Goal: Task Accomplishment & Management: Manage account settings

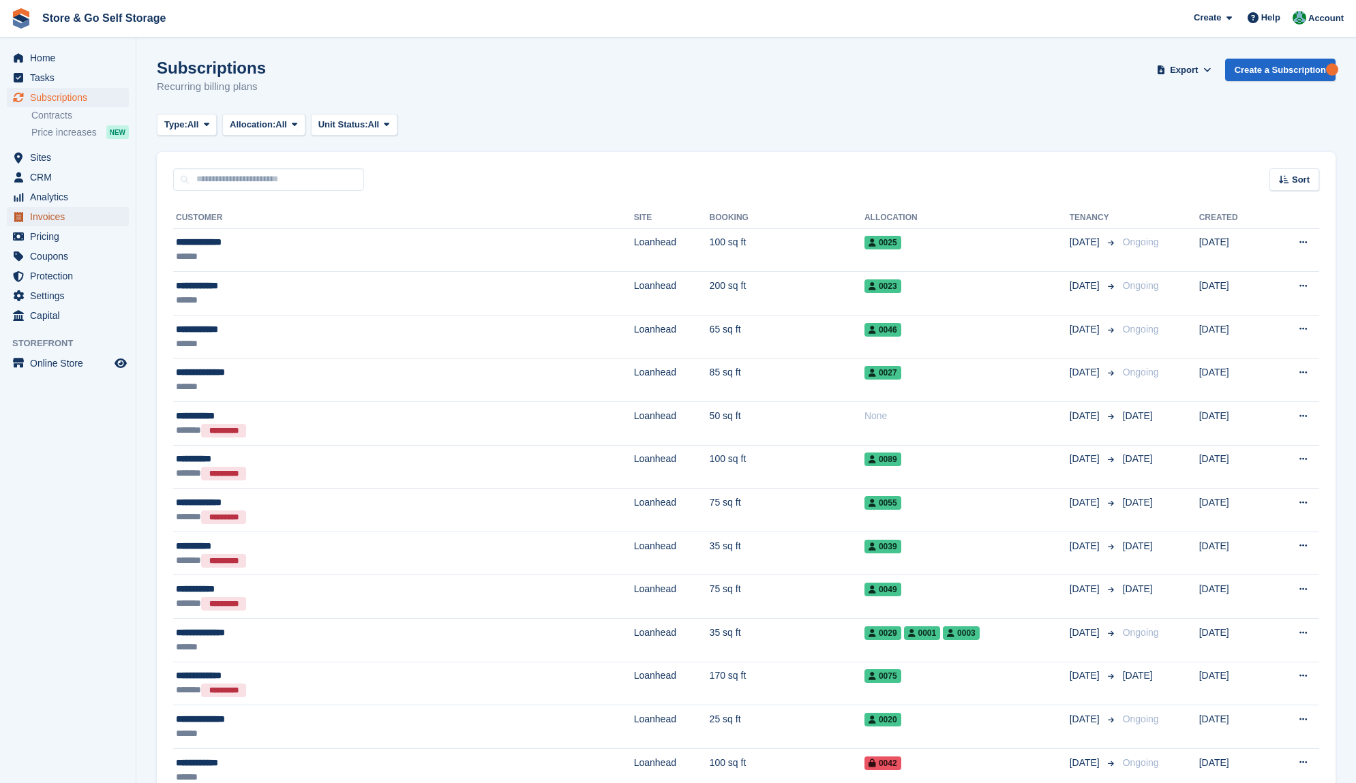
click at [76, 224] on span "Invoices" at bounding box center [71, 216] width 82 height 19
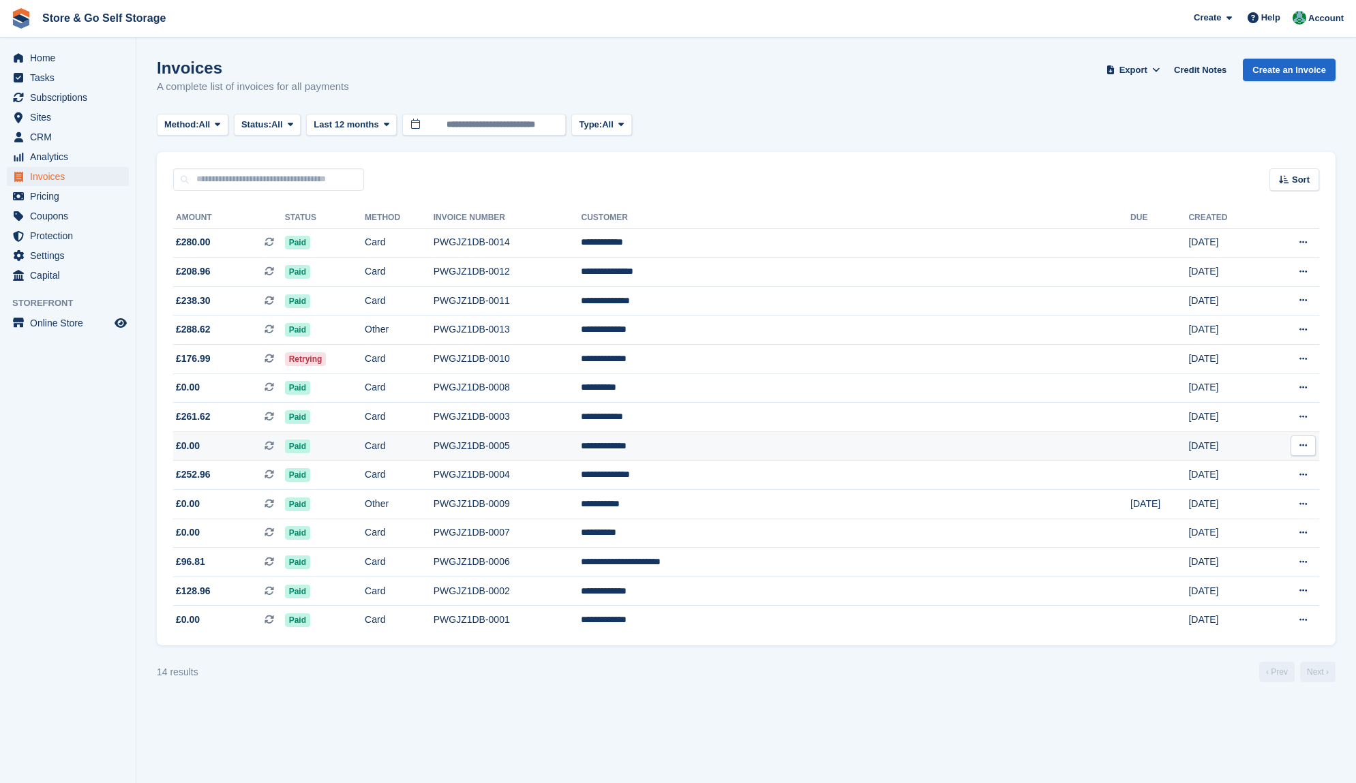
click at [365, 444] on td "Paid" at bounding box center [325, 445] width 80 height 29
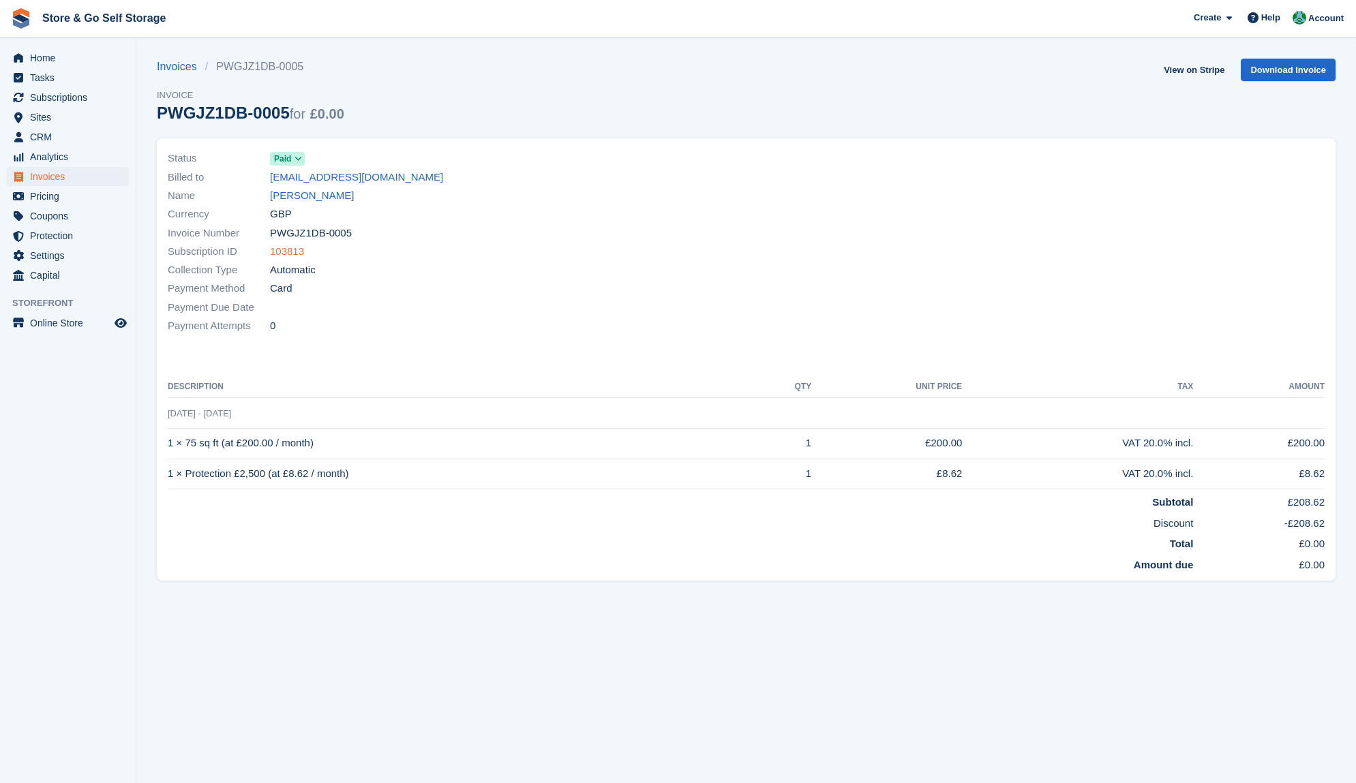
click at [290, 248] on link "103813" at bounding box center [287, 252] width 34 height 16
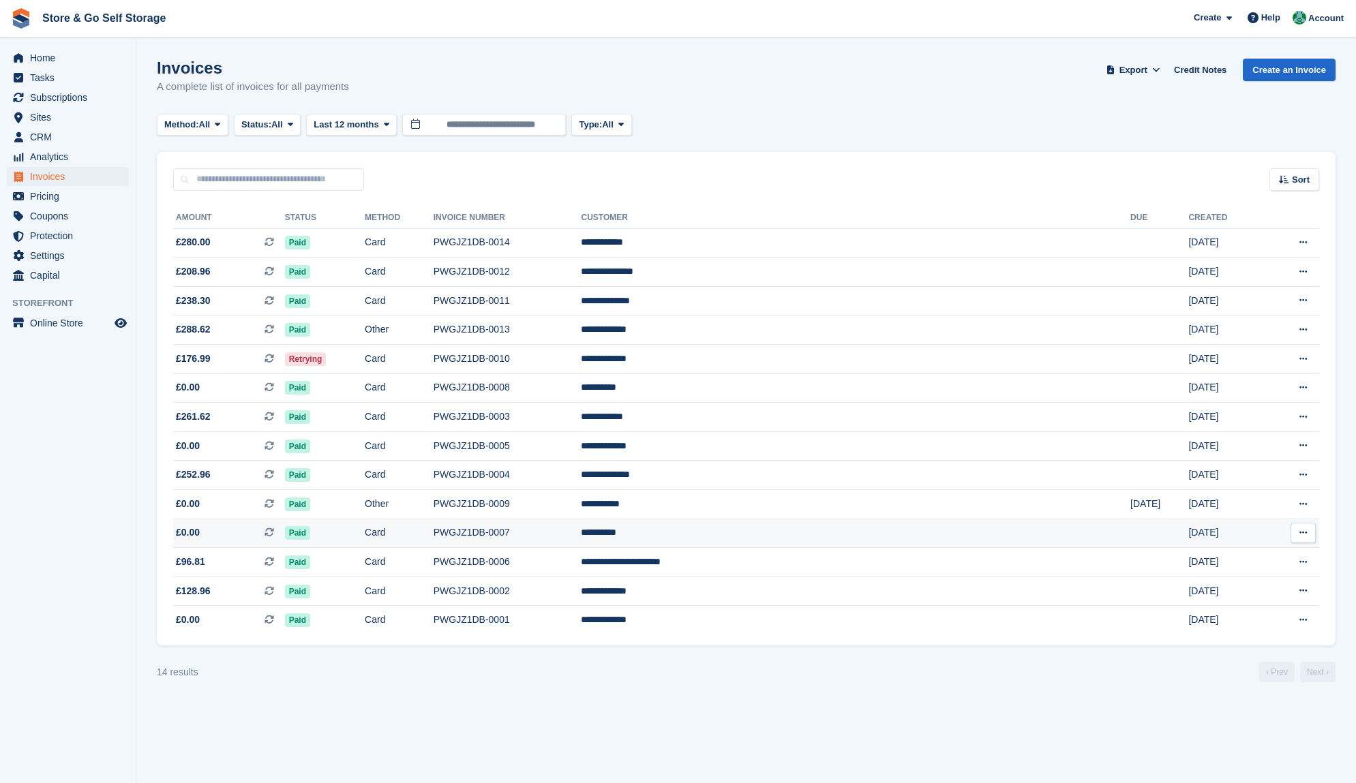
click at [365, 527] on td "Paid" at bounding box center [325, 533] width 80 height 29
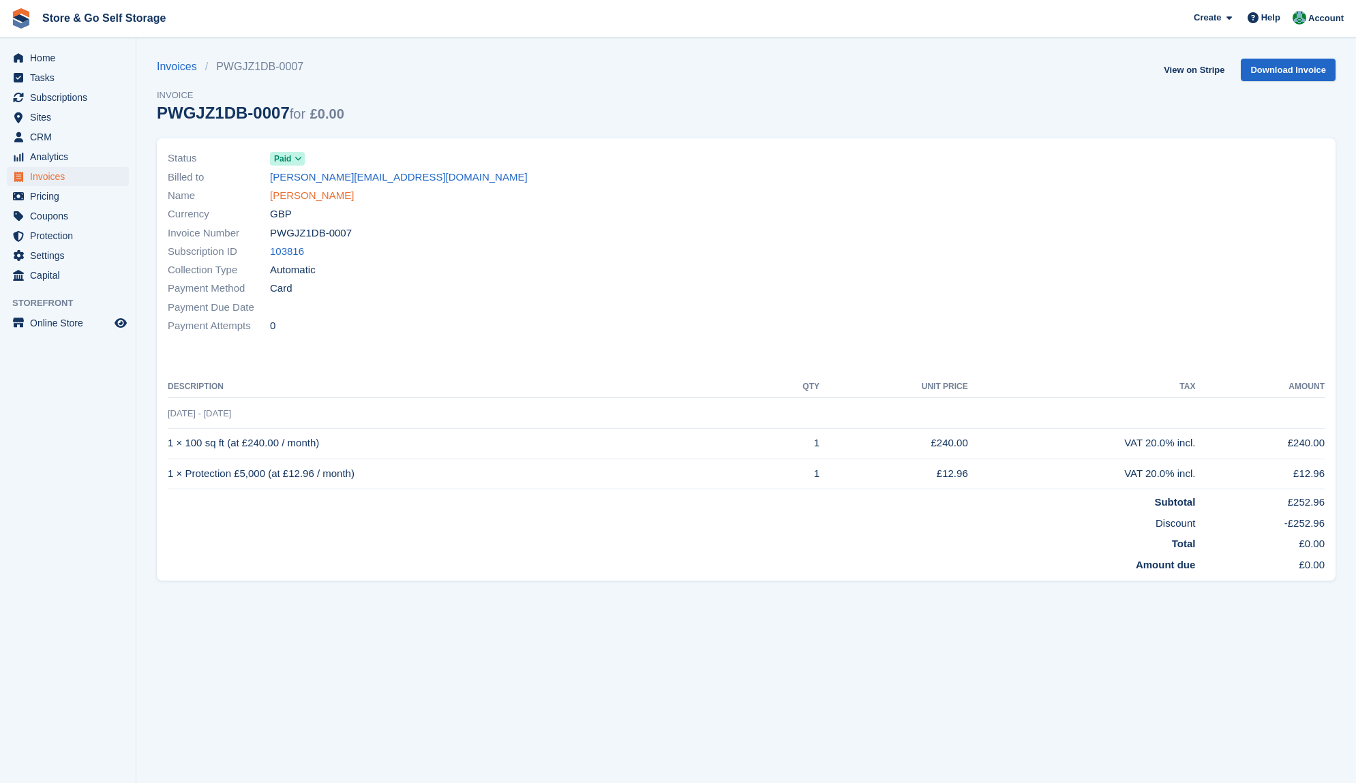
click at [296, 196] on link "[PERSON_NAME]" at bounding box center [312, 196] width 84 height 16
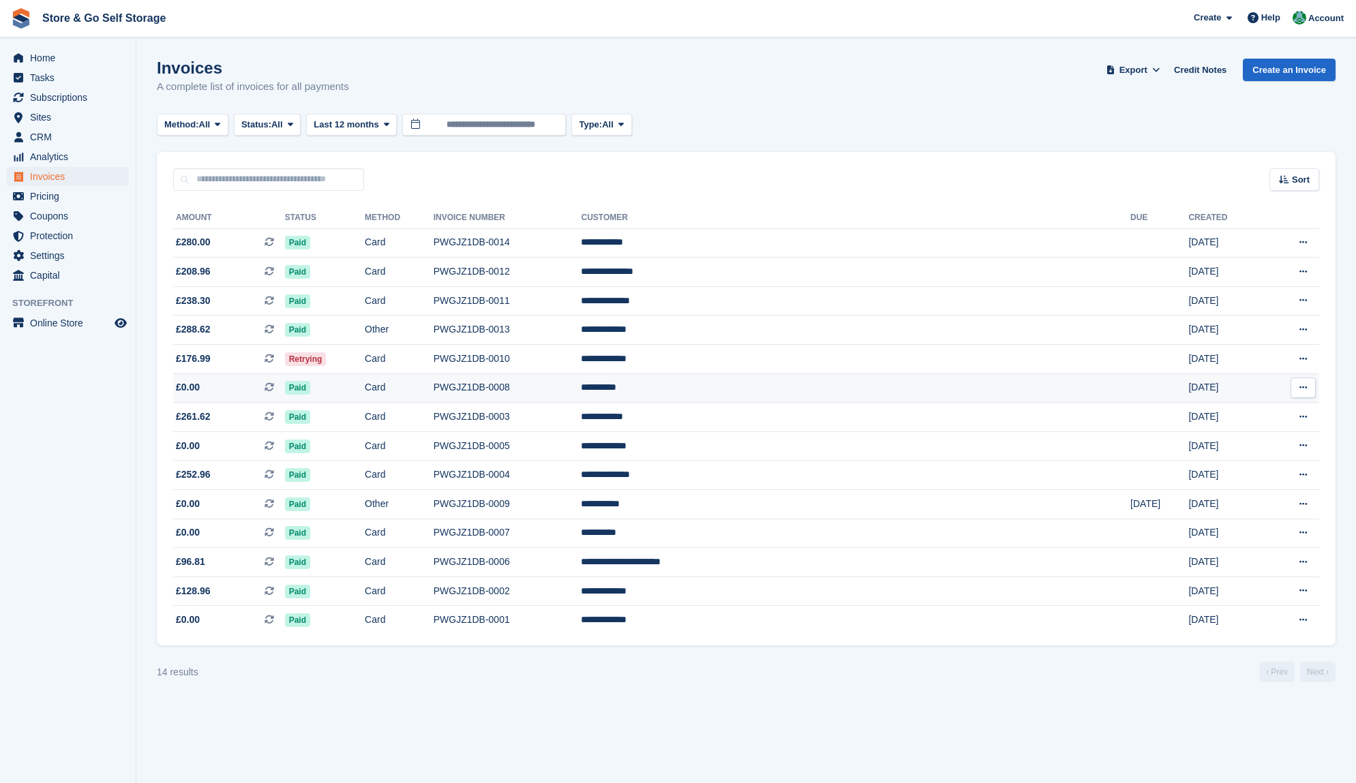
click at [365, 397] on td "Paid" at bounding box center [325, 387] width 80 height 29
click at [271, 127] on span "Status:" at bounding box center [256, 125] width 30 height 14
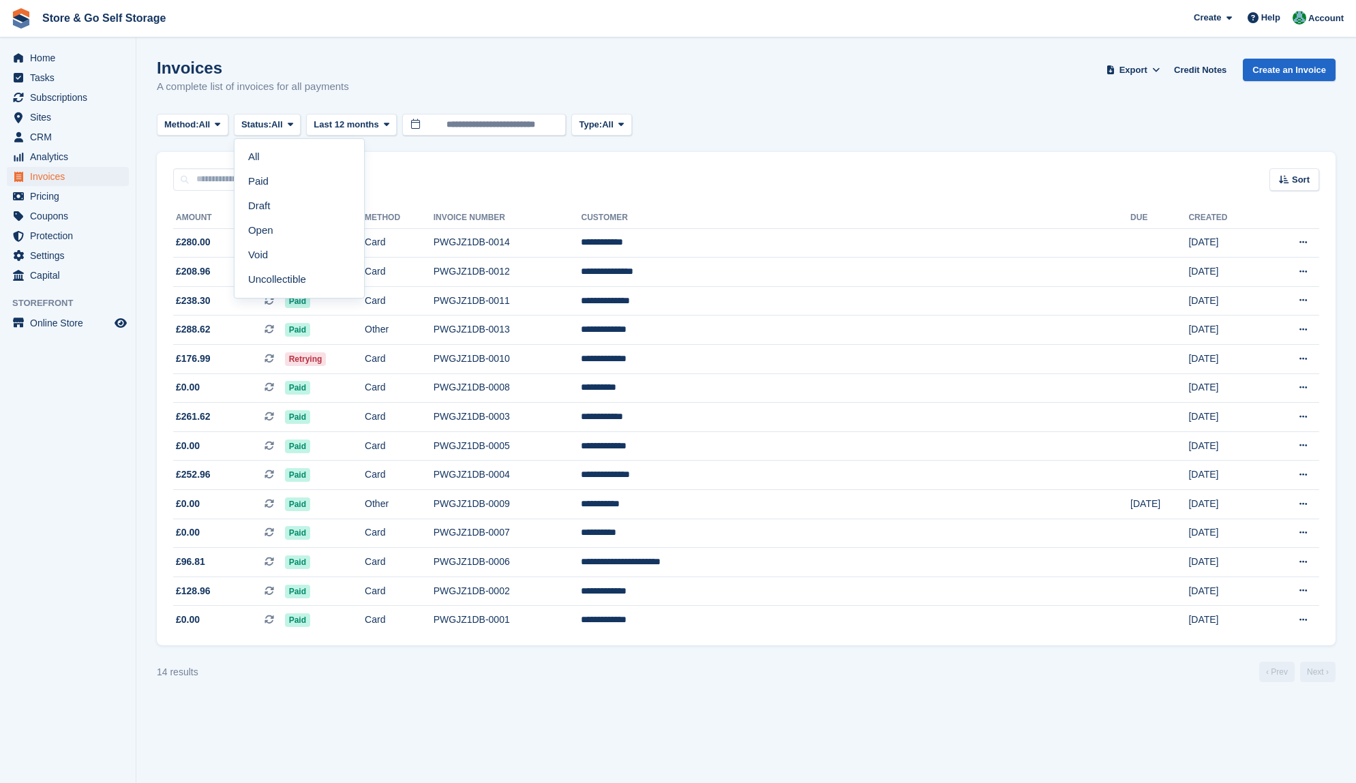
click at [351, 102] on div "Invoices A complete list of invoices for all payments Export Export Invoices Ex…" at bounding box center [746, 85] width 1178 height 52
click at [220, 121] on icon at bounding box center [217, 124] width 5 height 9
click at [92, 103] on span "Subscriptions" at bounding box center [71, 97] width 82 height 19
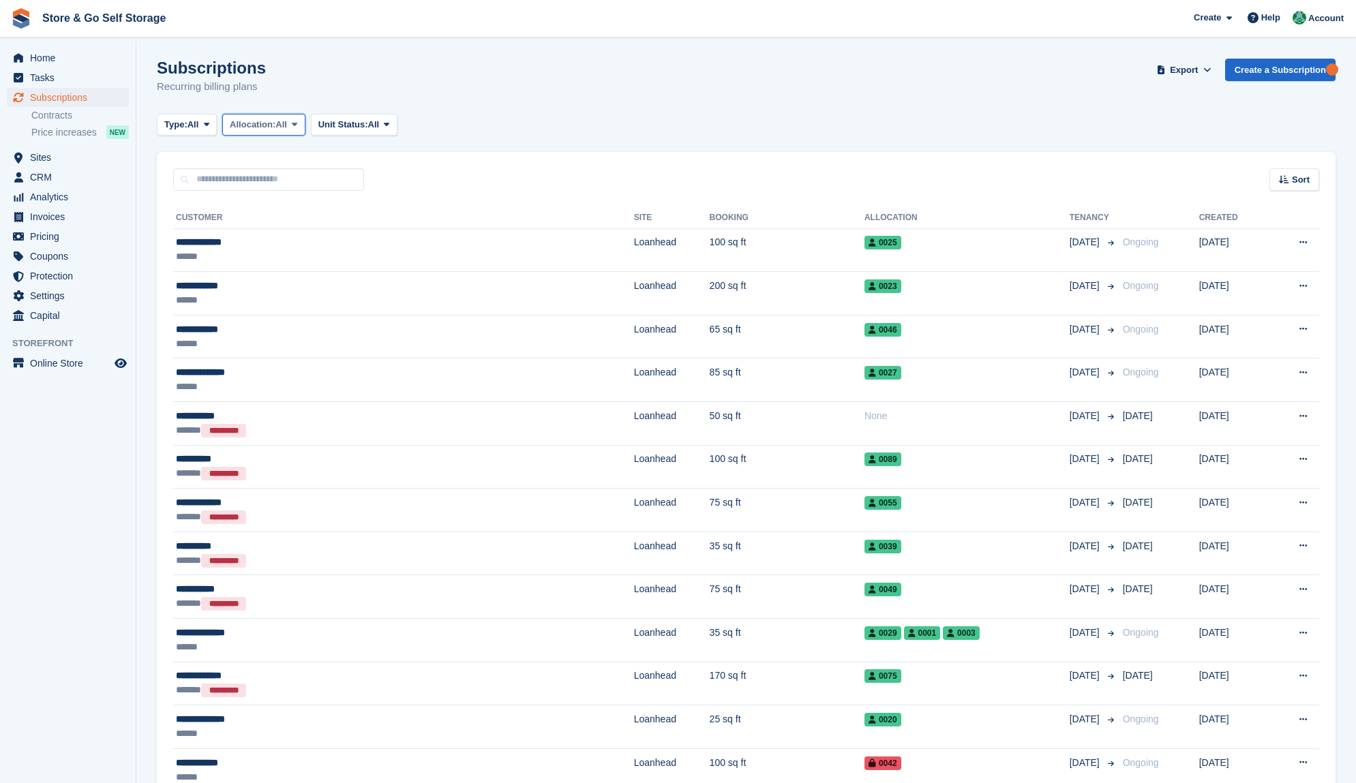
click at [249, 130] on span "Allocation:" at bounding box center [253, 125] width 46 height 14
click at [206, 133] on button "Type: All" at bounding box center [187, 125] width 60 height 22
click at [211, 226] on link "Active" at bounding box center [222, 230] width 119 height 25
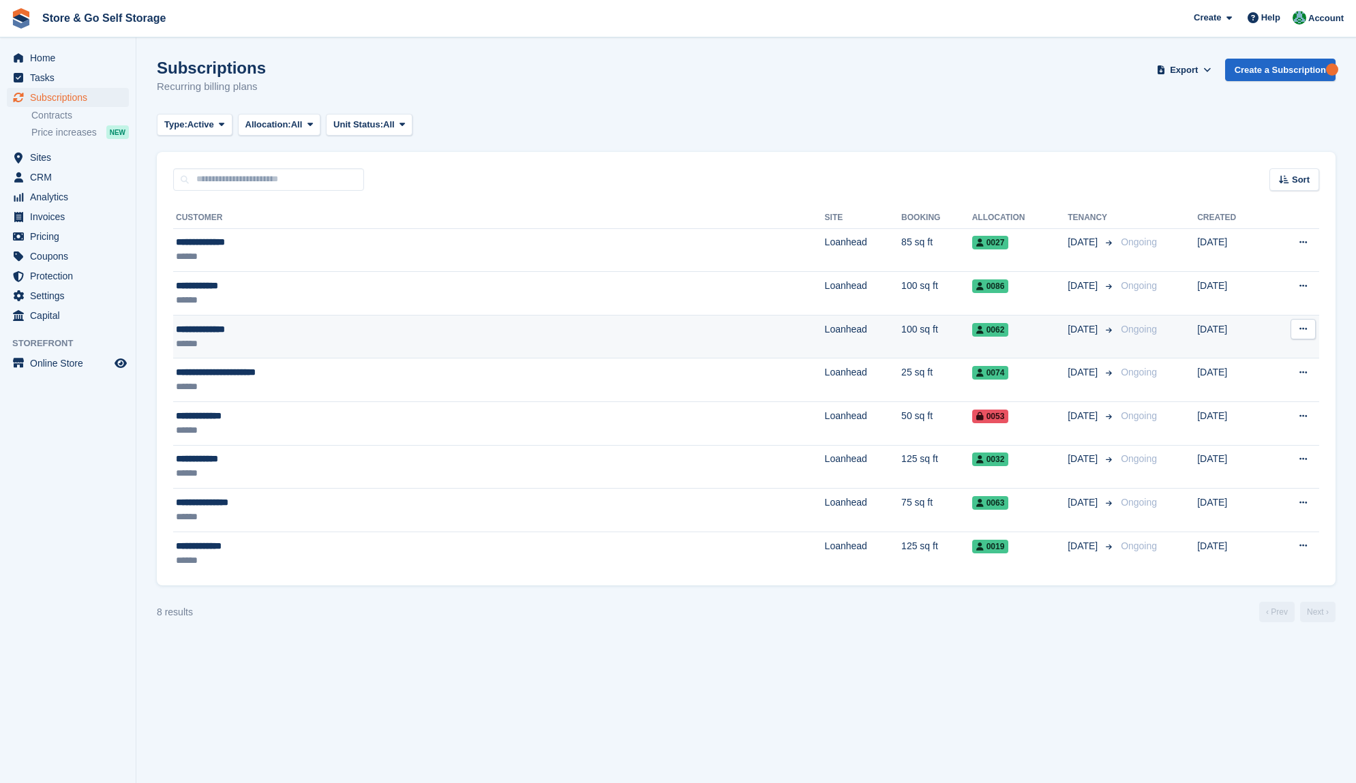
click at [296, 339] on div "******" at bounding box center [355, 344] width 358 height 14
click at [220, 129] on span at bounding box center [221, 124] width 11 height 11
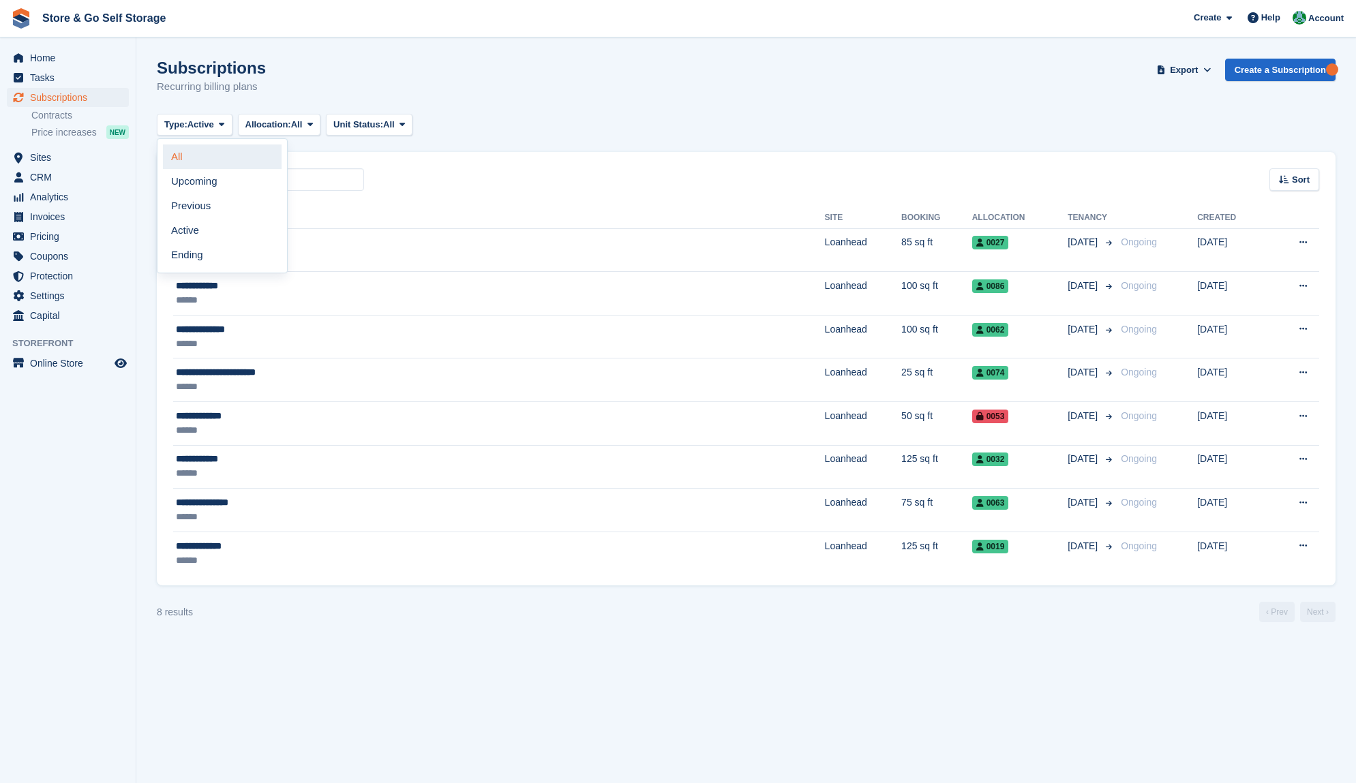
click at [219, 149] on link "All" at bounding box center [222, 156] width 119 height 25
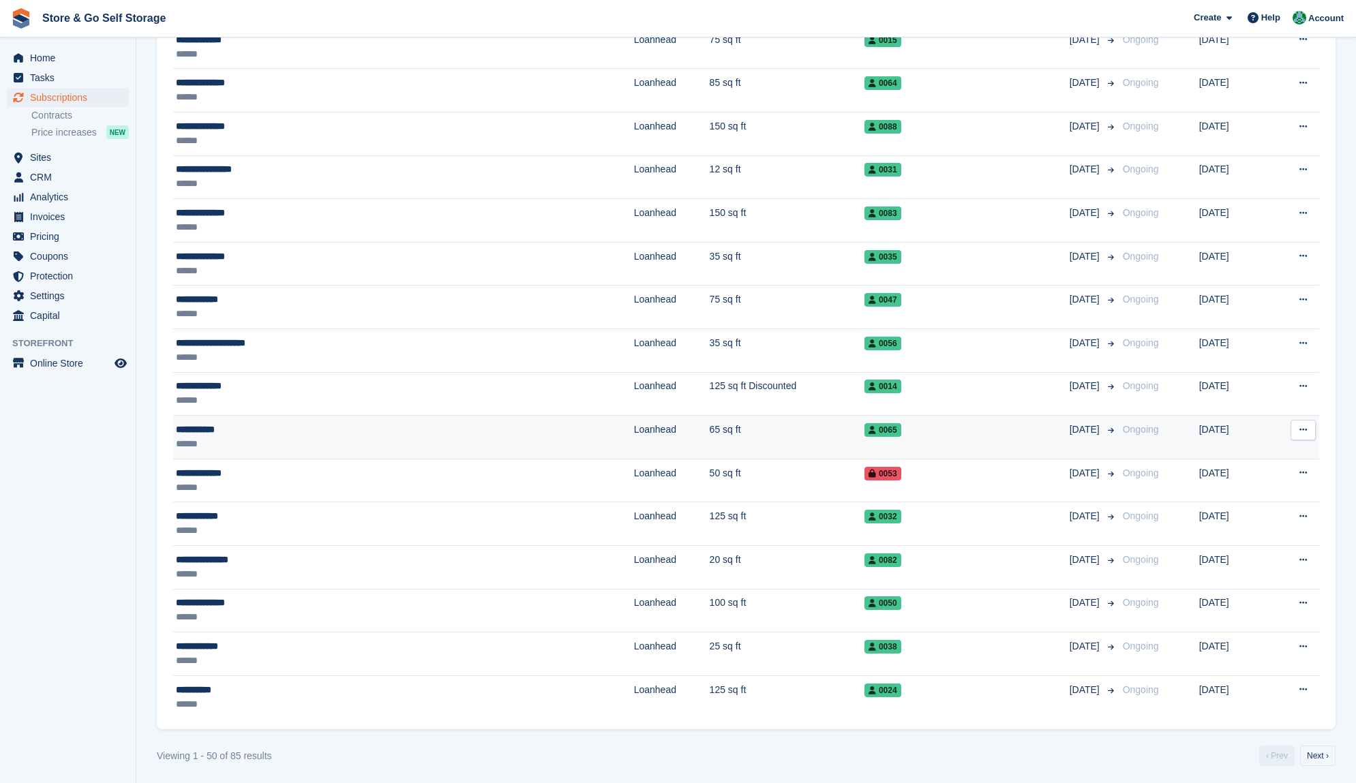
scroll to position [1680, 0]
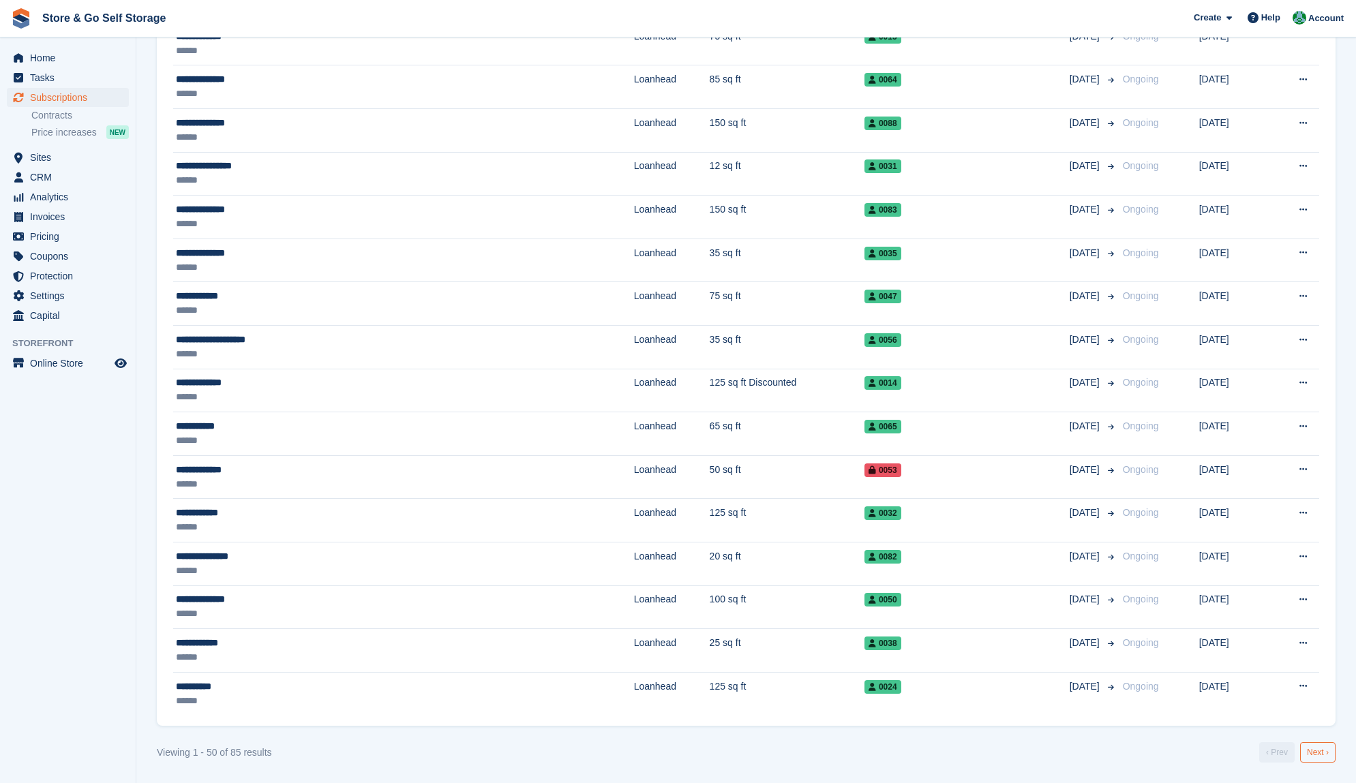
click at [1312, 752] on link "Next ›" at bounding box center [1317, 752] width 35 height 20
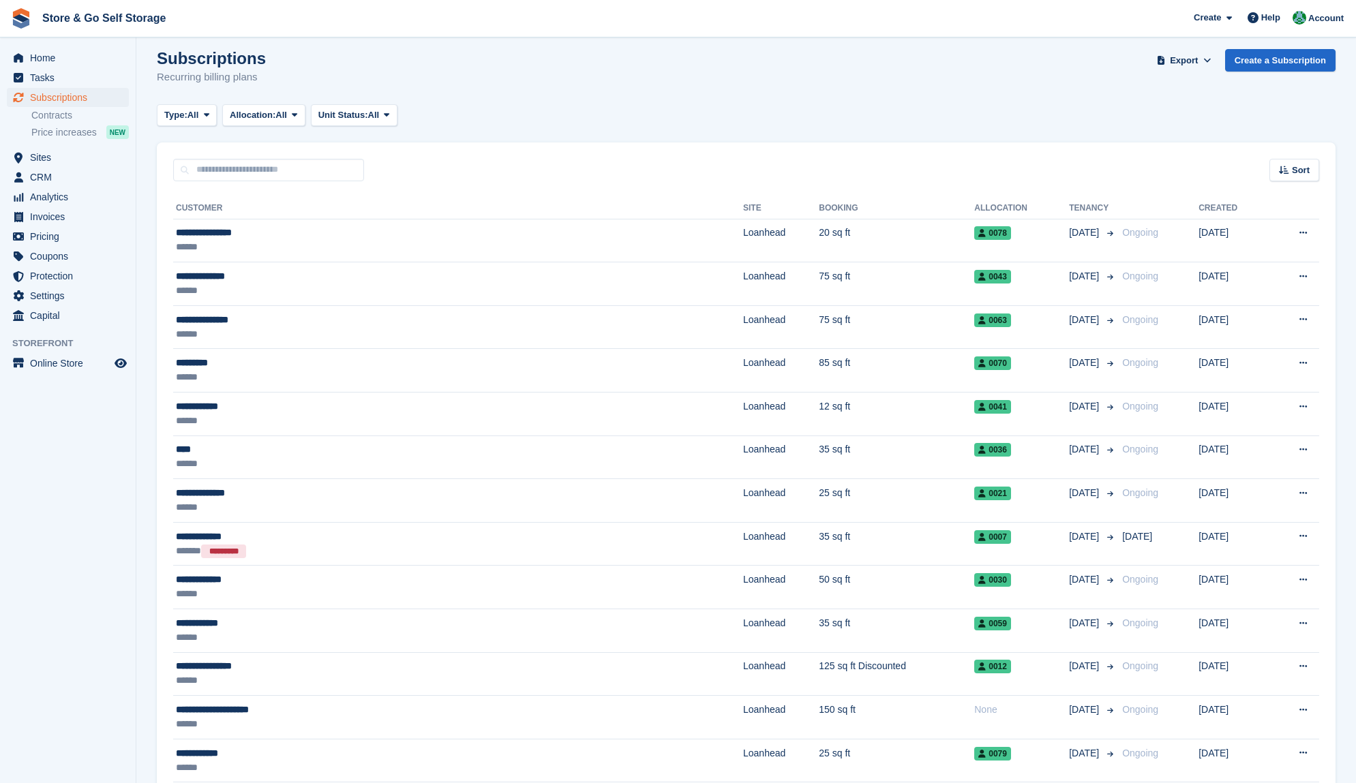
scroll to position [7, 0]
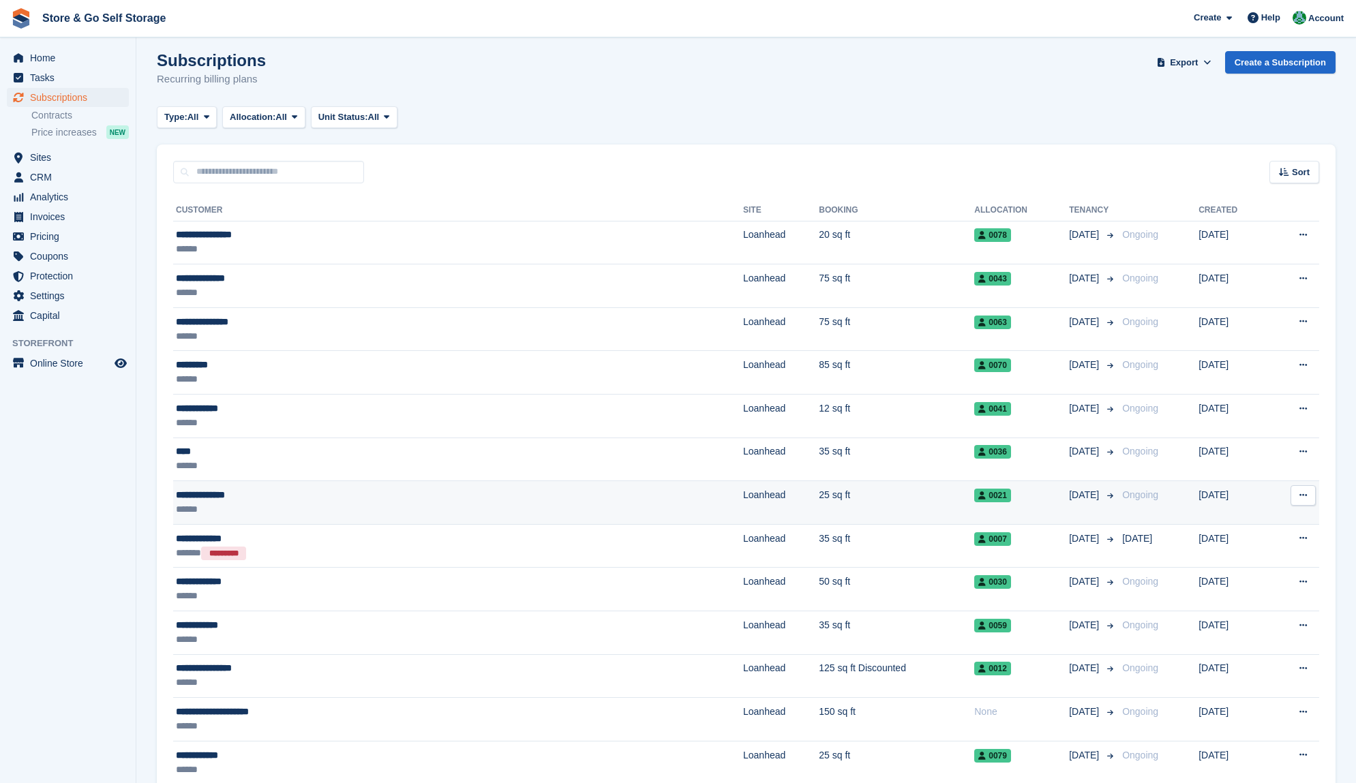
click at [819, 502] on td "25 sq ft" at bounding box center [896, 503] width 155 height 44
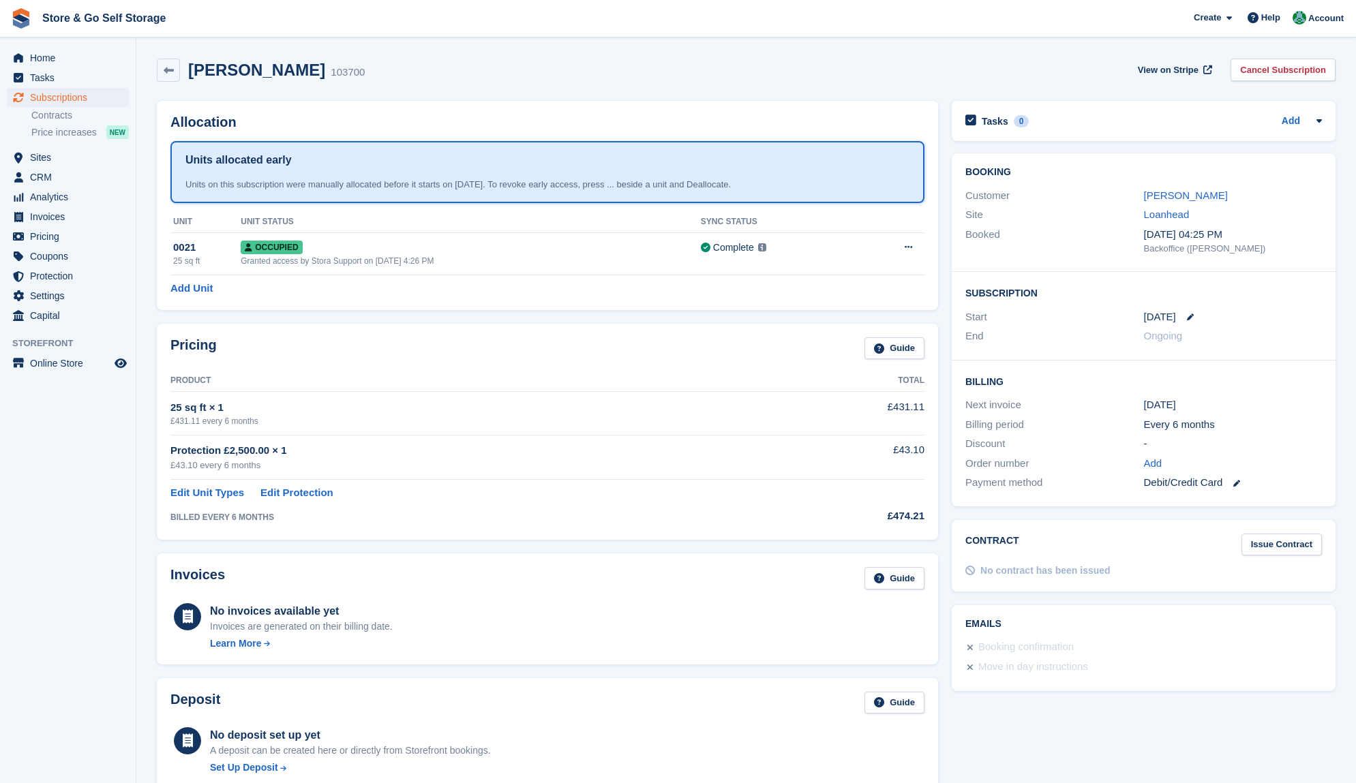
click at [98, 445] on aside "Home Tasks Subscriptions Subscriptions Subscriptions Contracts Price increases …" at bounding box center [68, 394] width 136 height 715
click at [1193, 316] on link at bounding box center [1185, 317] width 18 height 7
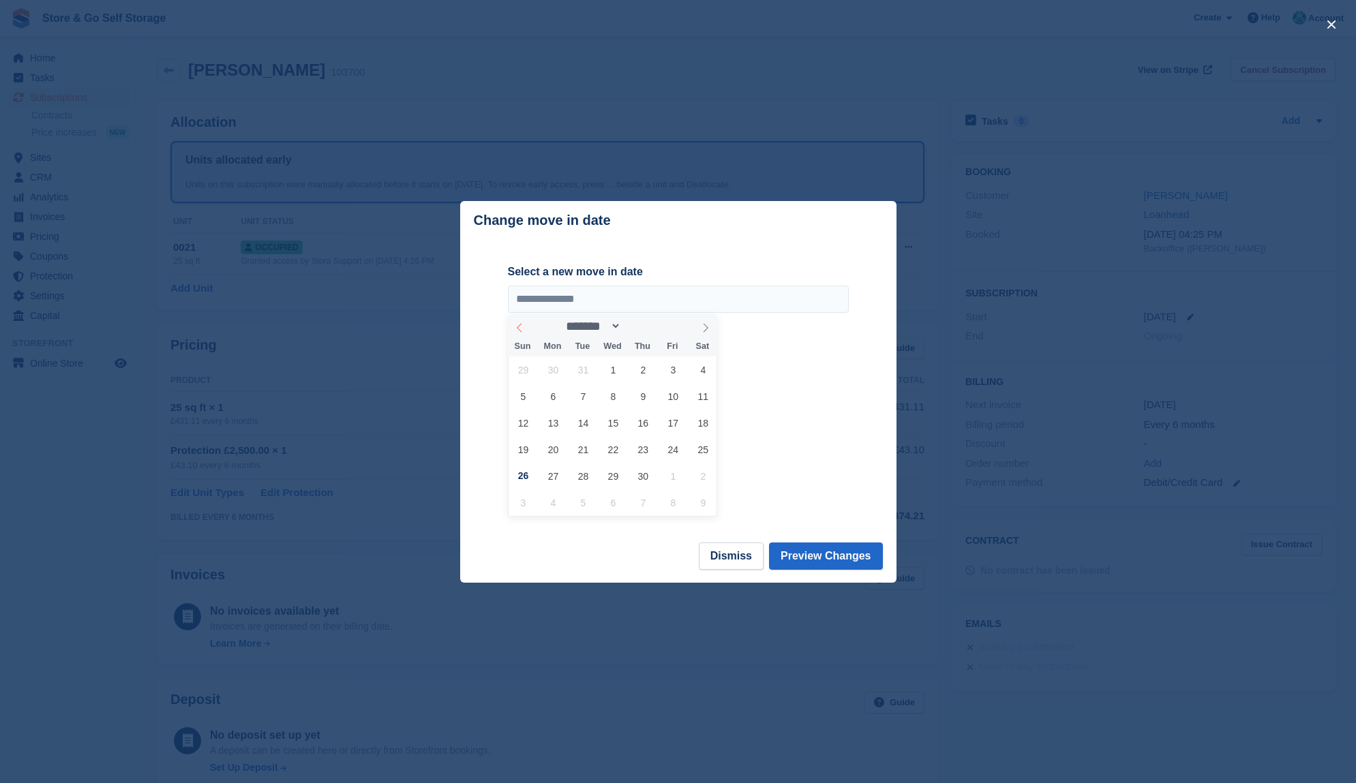
click at [522, 331] on icon at bounding box center [520, 328] width 10 height 10
click at [518, 331] on icon at bounding box center [520, 328] width 10 height 10
select select "*"
click at [549, 303] on input "**********" at bounding box center [678, 299] width 341 height 27
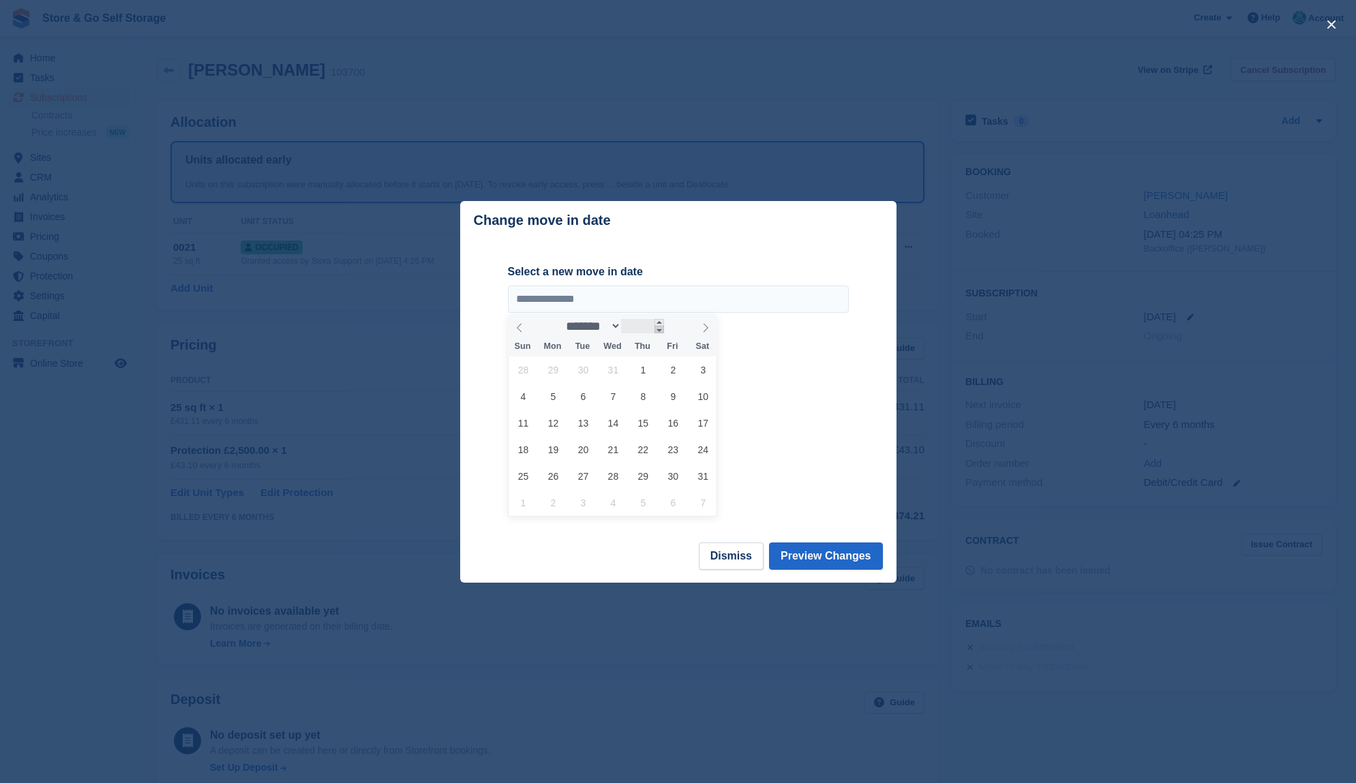
click at [662, 332] on span at bounding box center [659, 329] width 10 height 7
type input "****"
click at [704, 329] on icon at bounding box center [706, 328] width 10 height 10
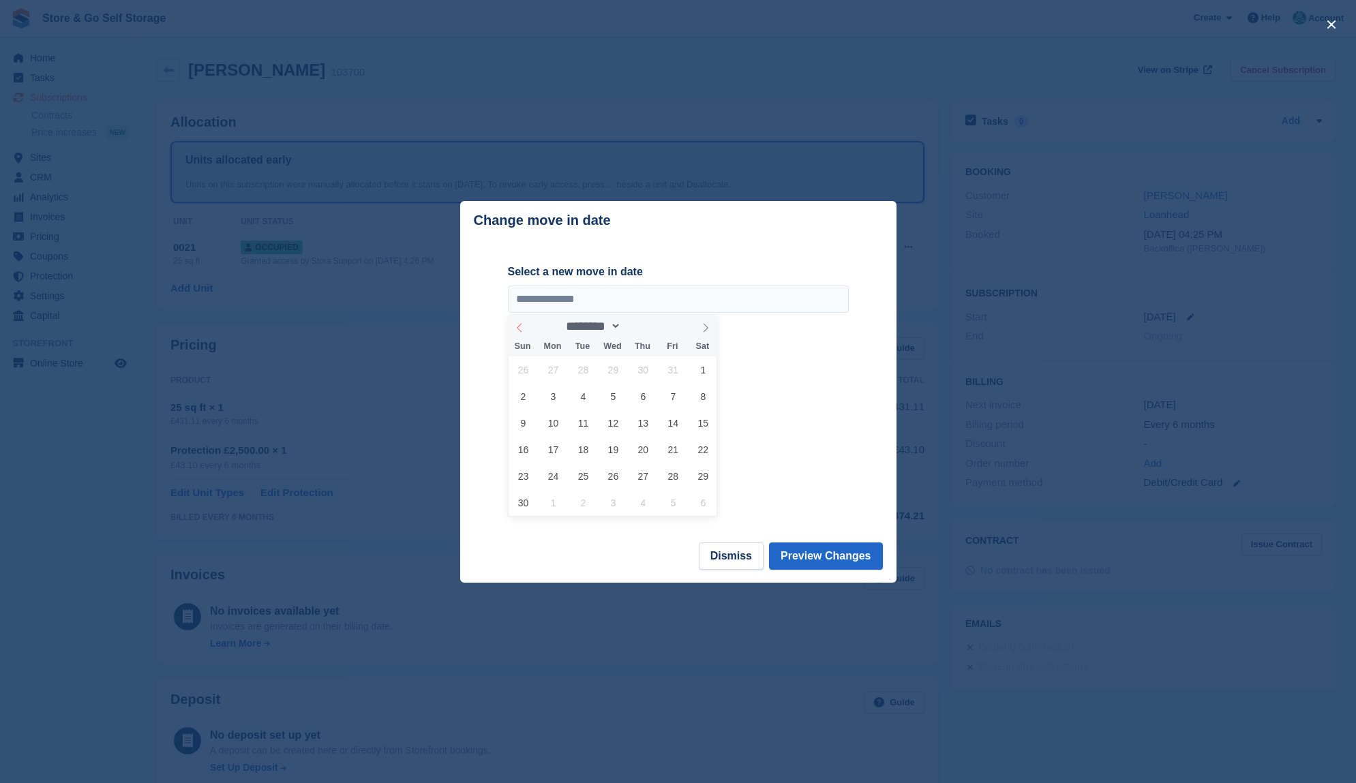
click at [523, 327] on icon at bounding box center [520, 328] width 10 height 10
select select "*"
click at [551, 478] on span "27" at bounding box center [553, 476] width 27 height 27
type input "**********"
click at [819, 555] on button "Preview Changes" at bounding box center [826, 556] width 114 height 27
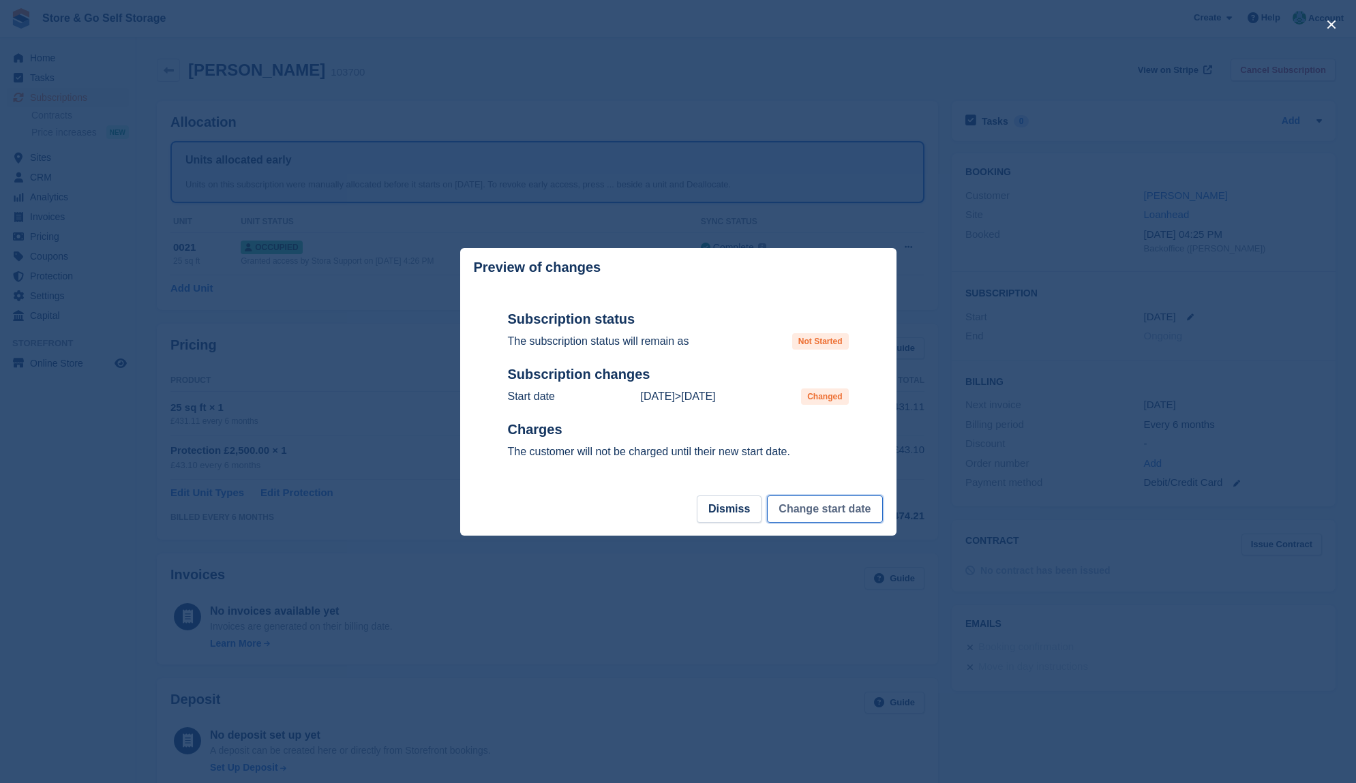
click at [813, 512] on button "Change start date" at bounding box center [824, 508] width 115 height 27
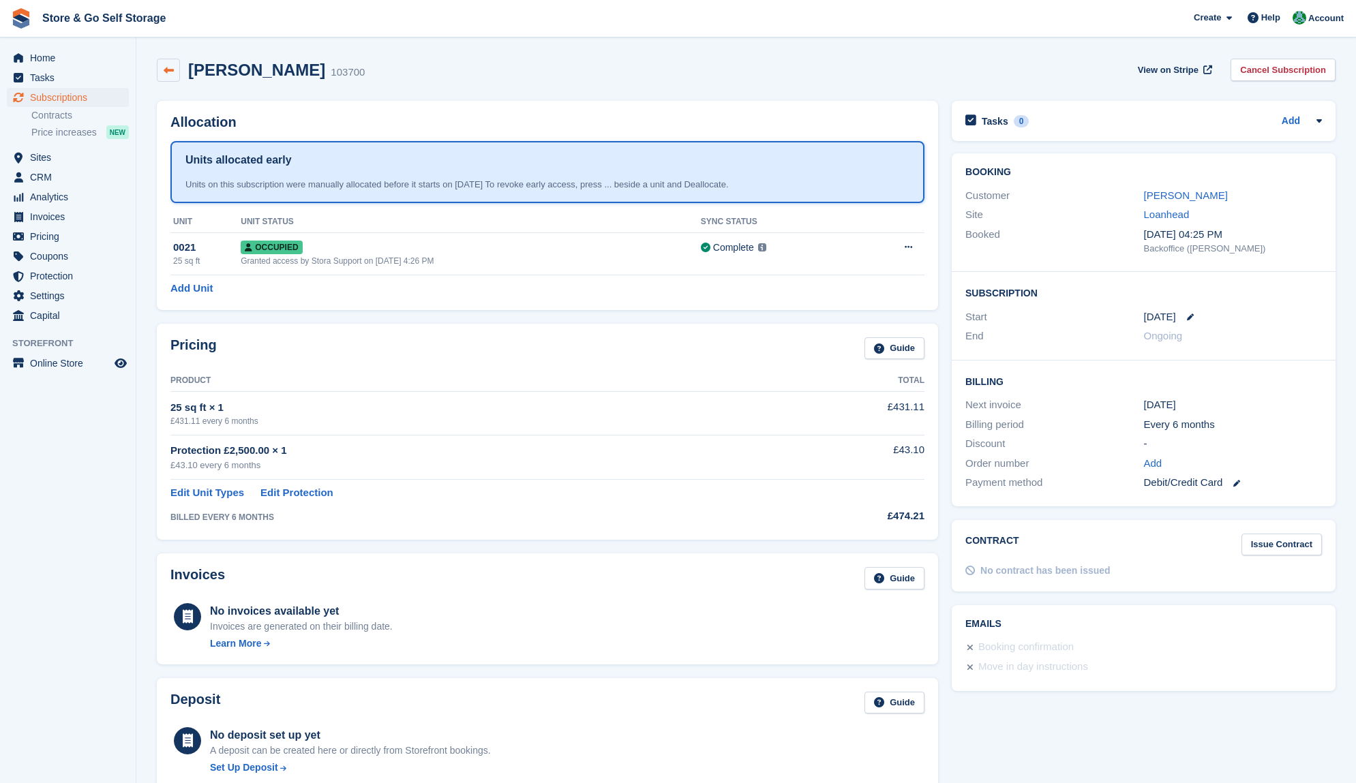
click at [169, 76] on link at bounding box center [168, 70] width 23 height 23
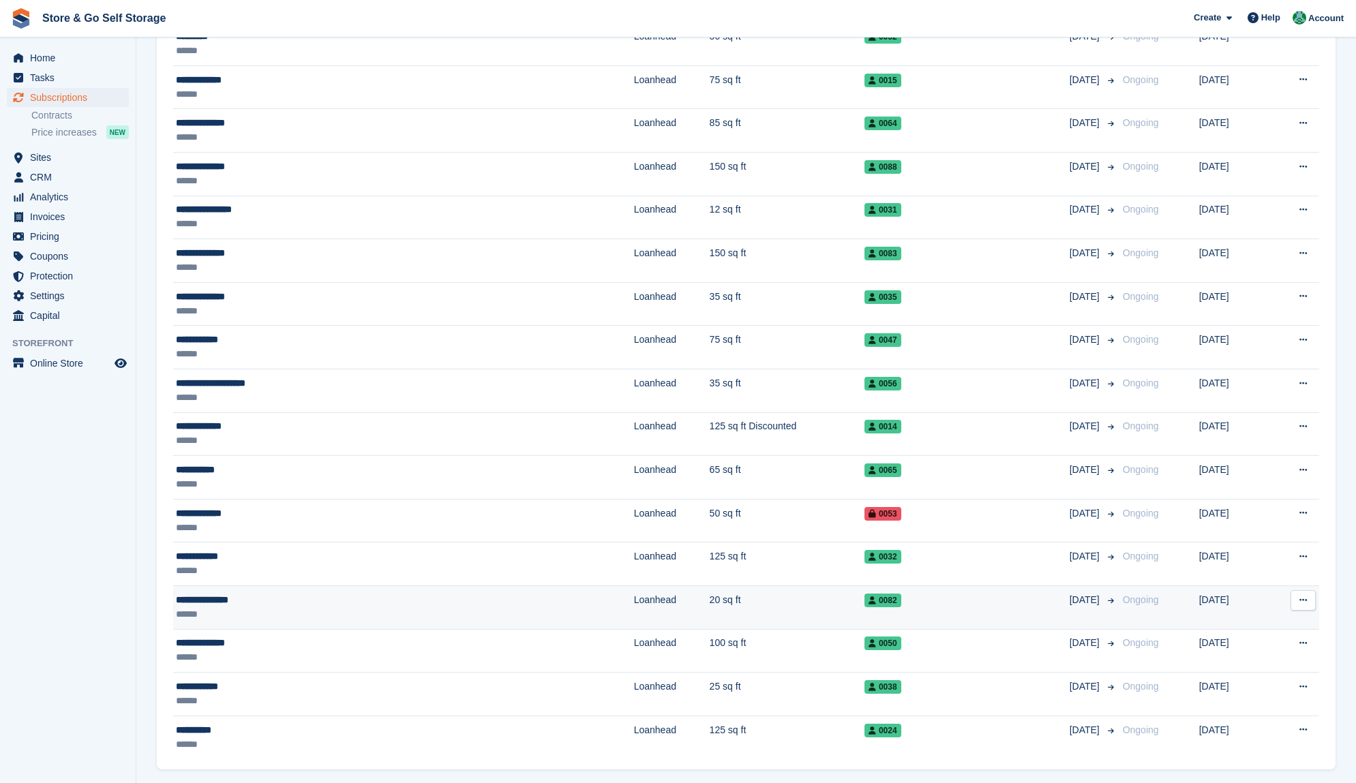
scroll to position [1680, 0]
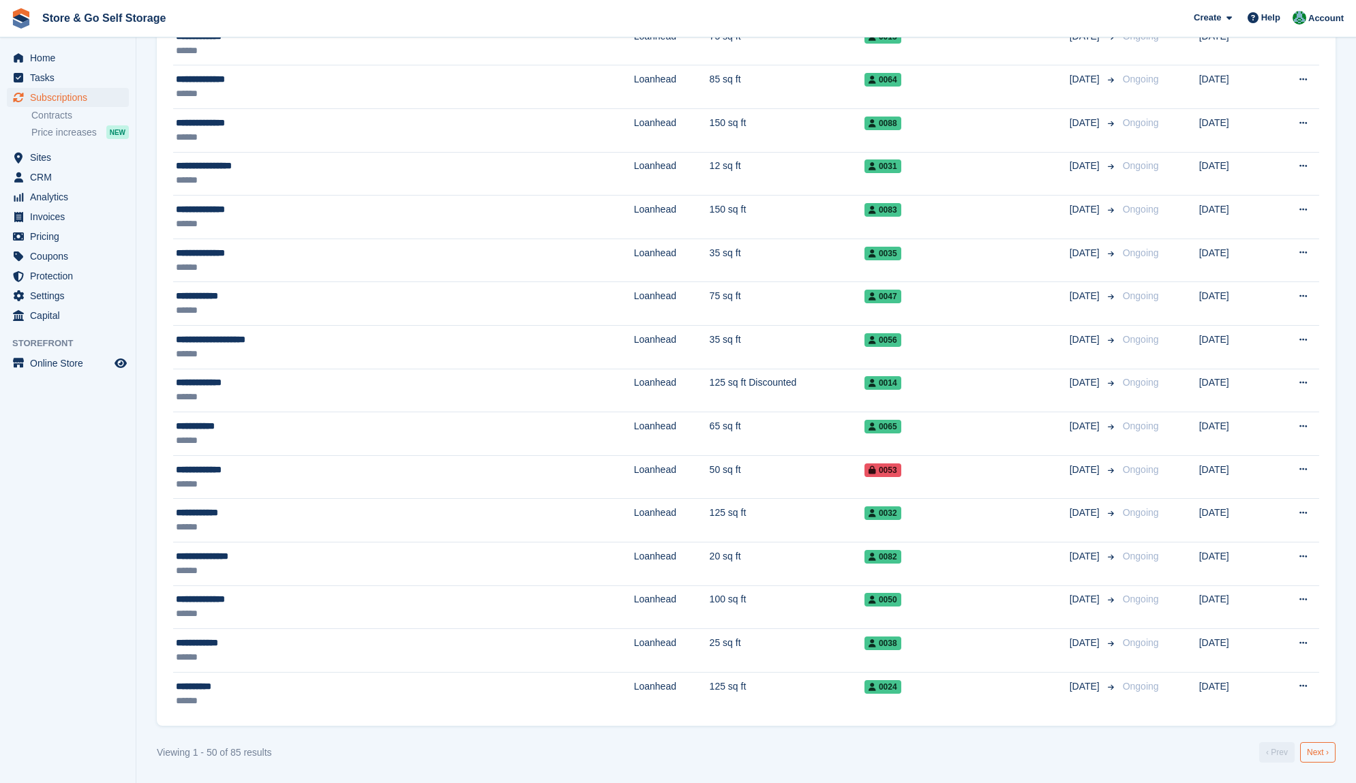
click at [1313, 752] on link "Next ›" at bounding box center [1317, 752] width 35 height 20
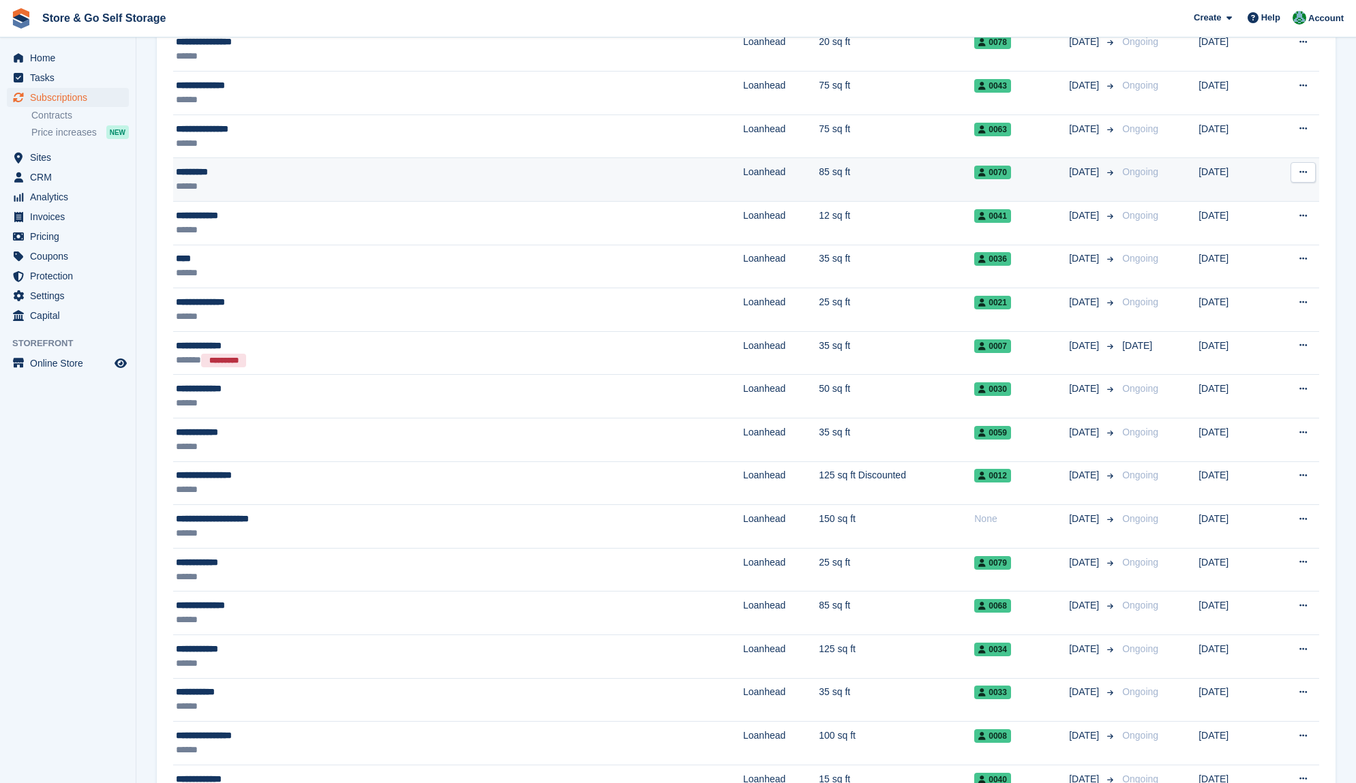
scroll to position [204, 0]
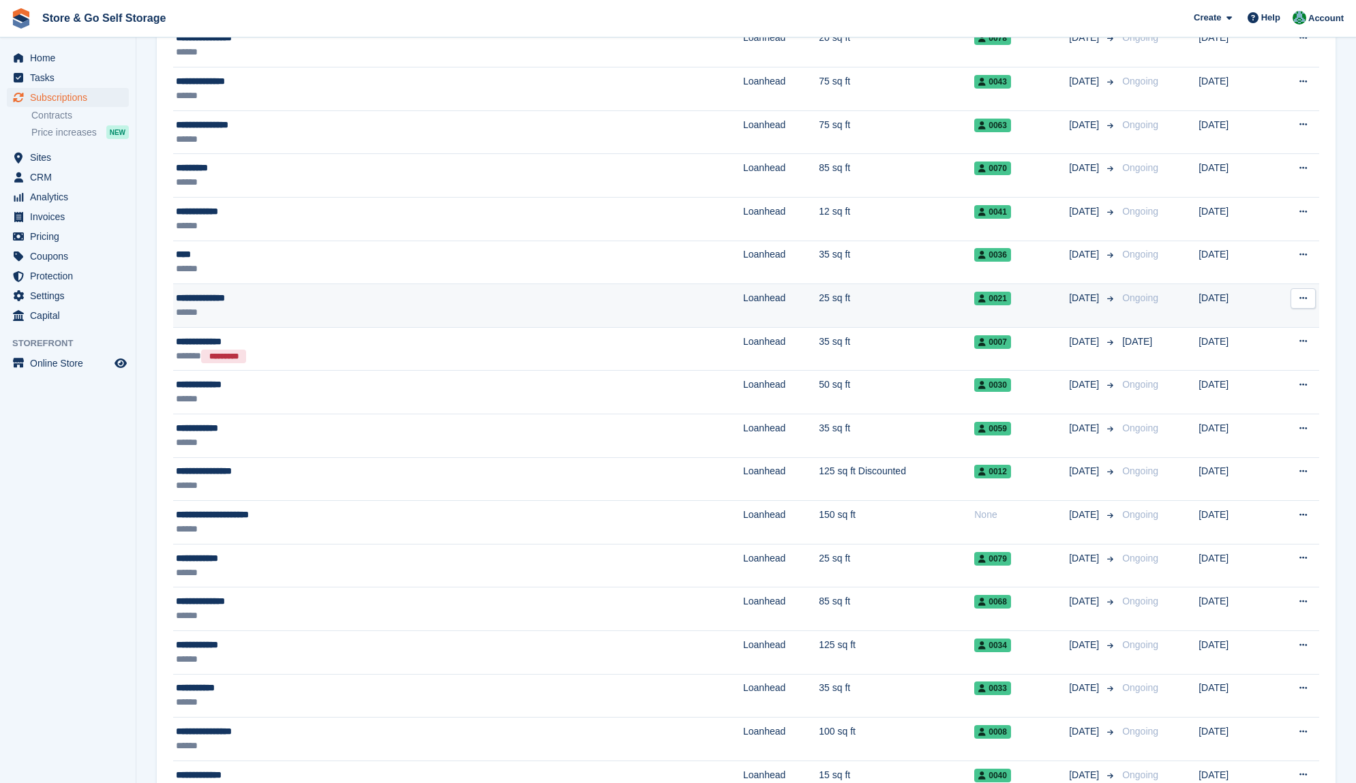
click at [438, 309] on div "******" at bounding box center [334, 312] width 316 height 14
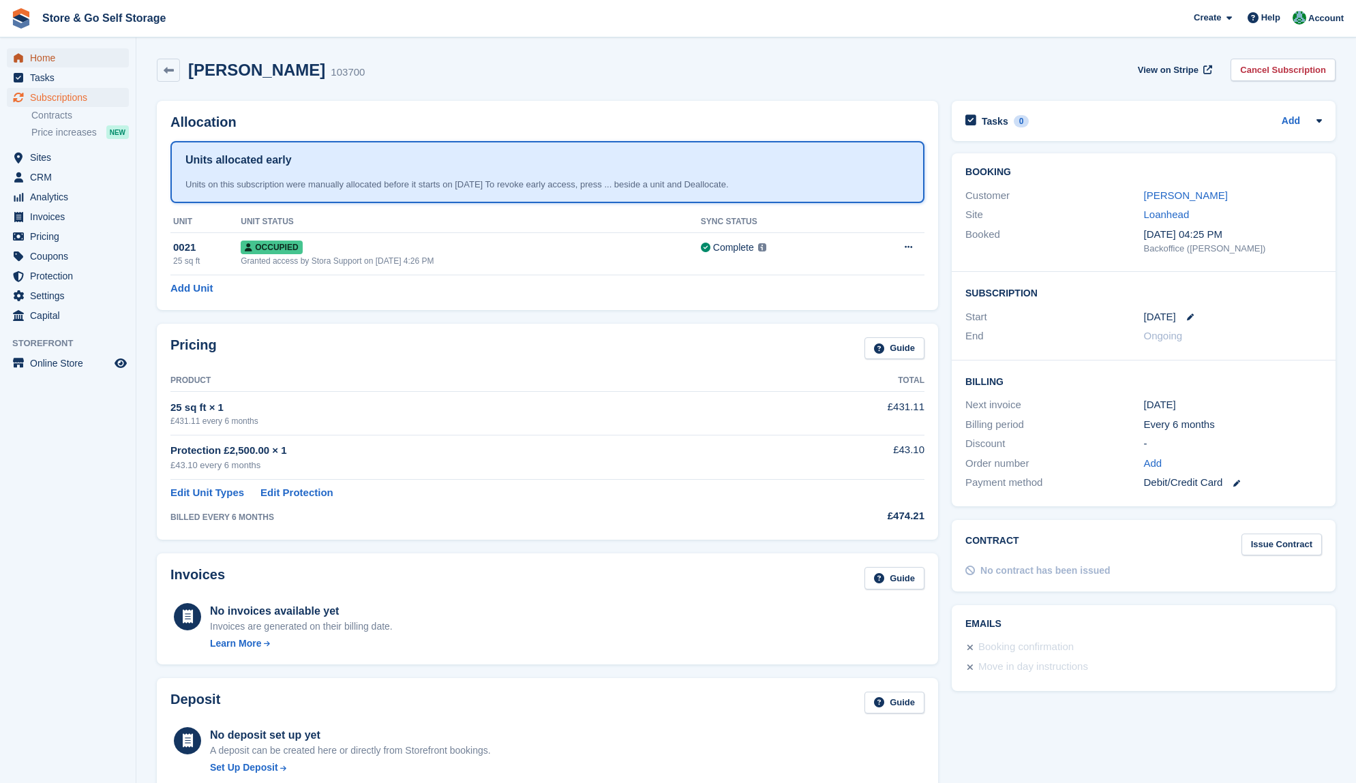
click at [50, 63] on span "Home" at bounding box center [71, 57] width 82 height 19
